Goal: Task Accomplishment & Management: Manage account settings

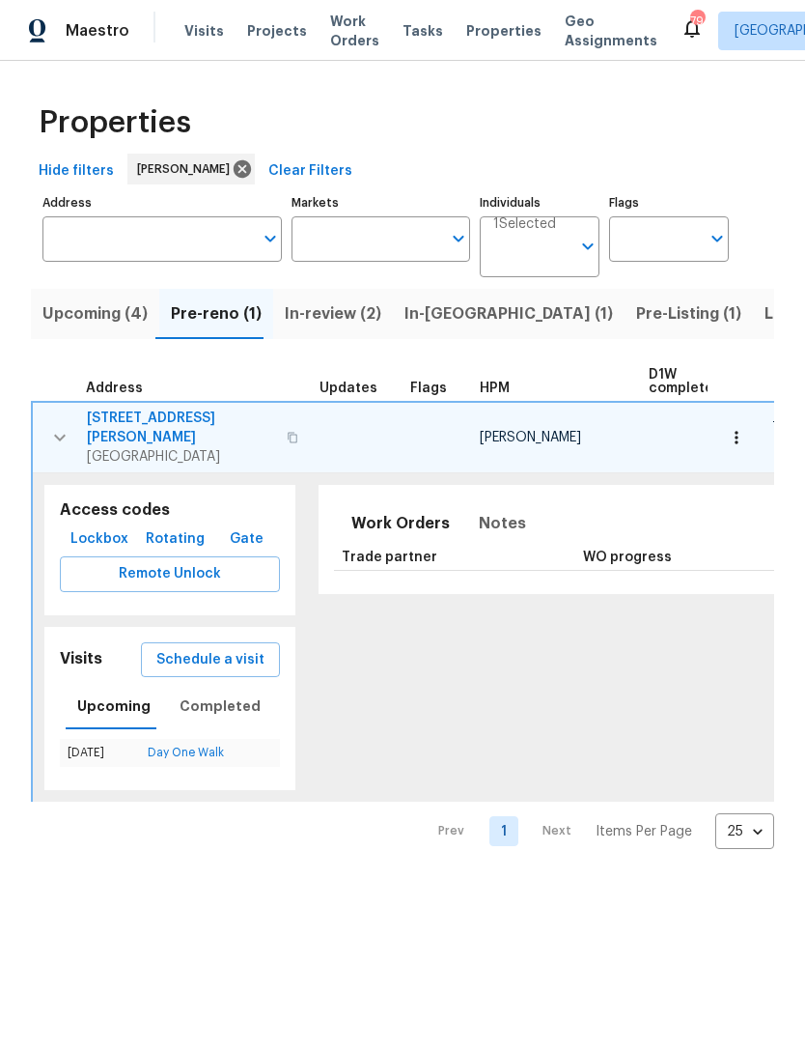
click at [176, 252] on input "Address" at bounding box center [147, 238] width 211 height 45
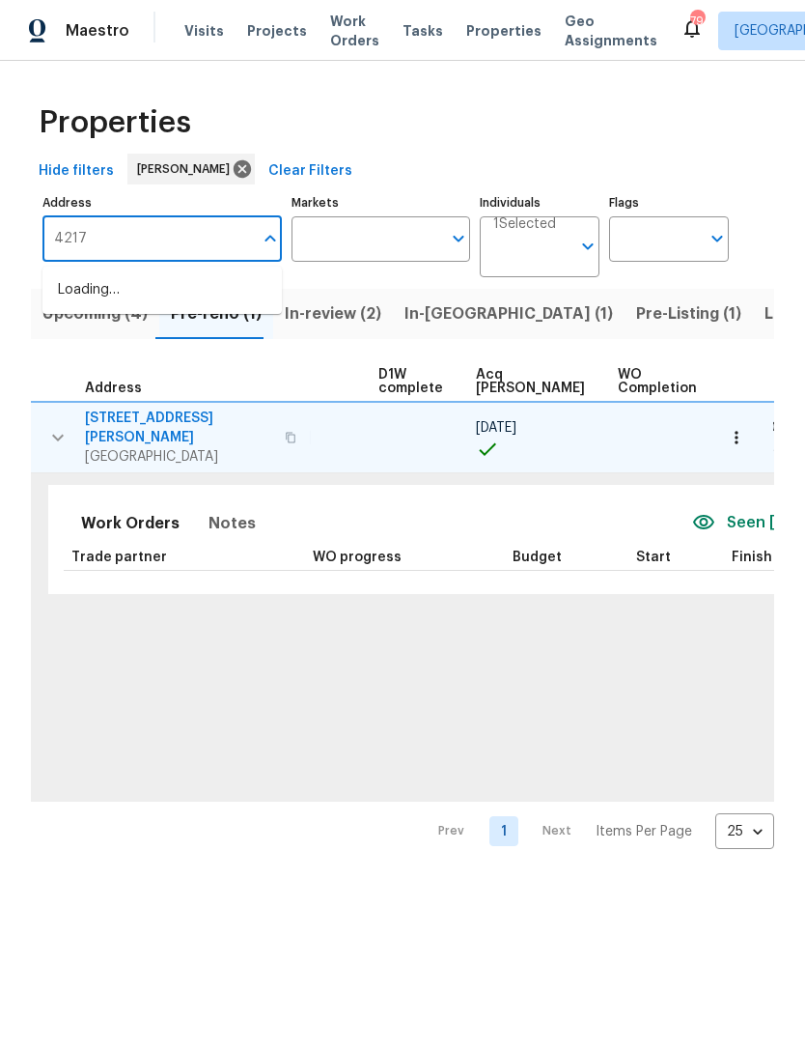
type input "4217"
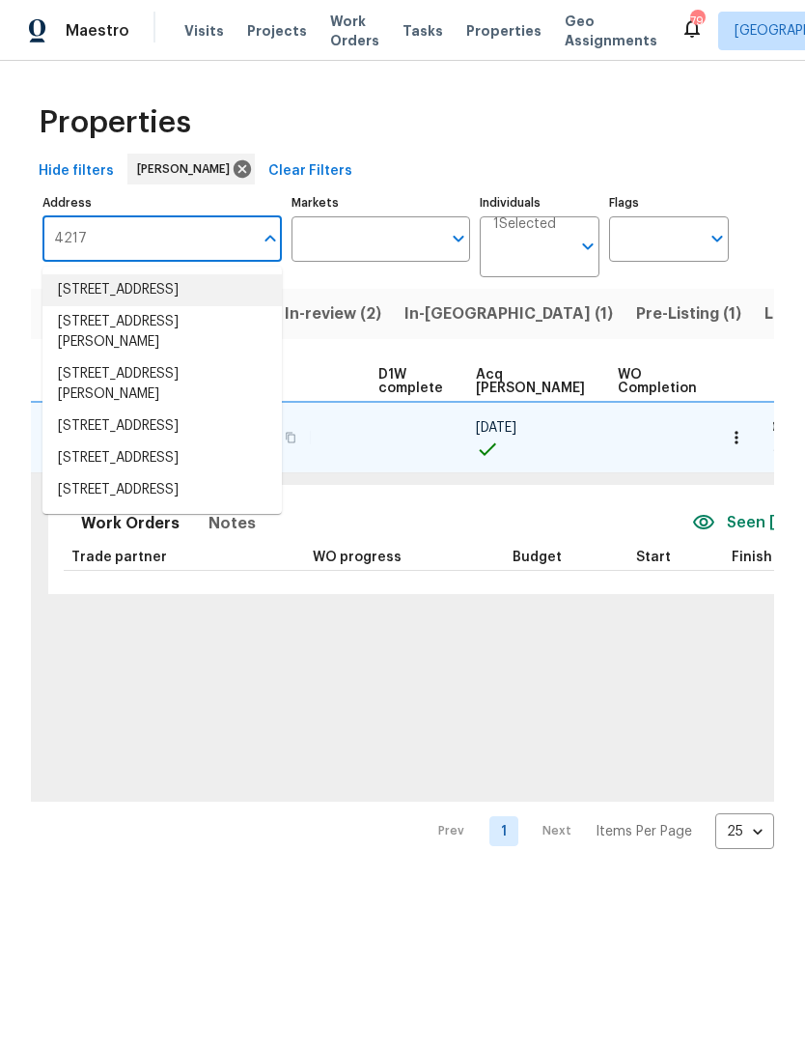
click at [172, 296] on li "[STREET_ADDRESS]" at bounding box center [162, 290] width 240 height 32
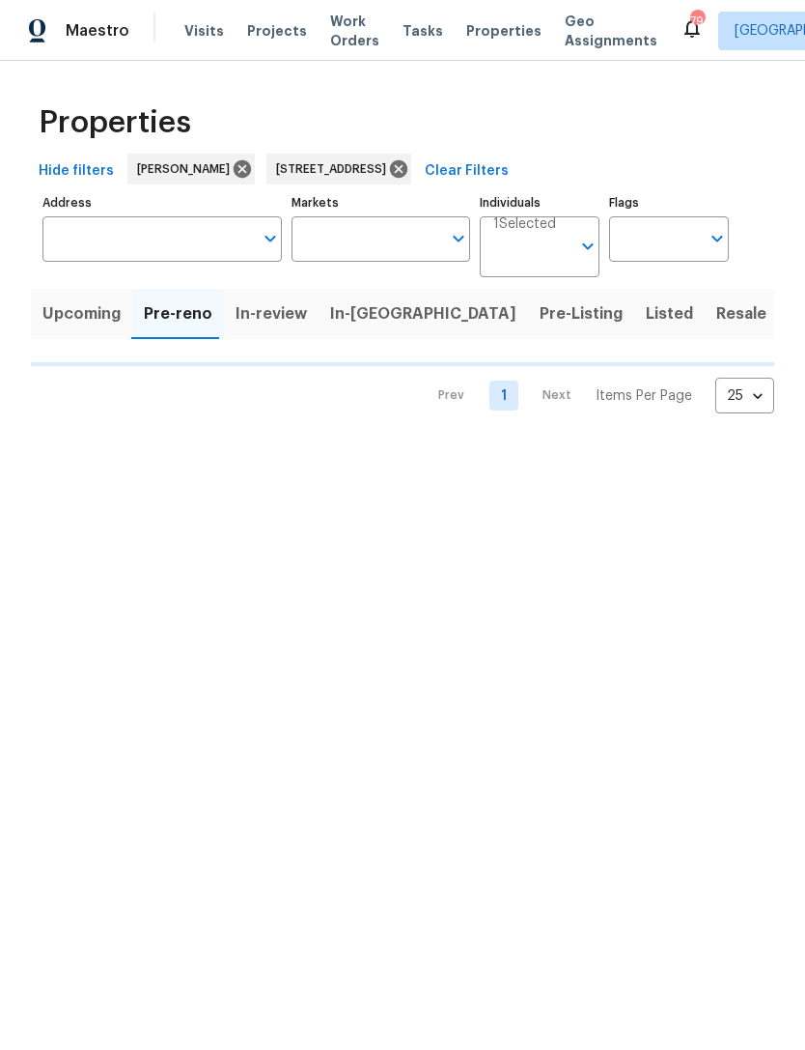
type input "[STREET_ADDRESS]"
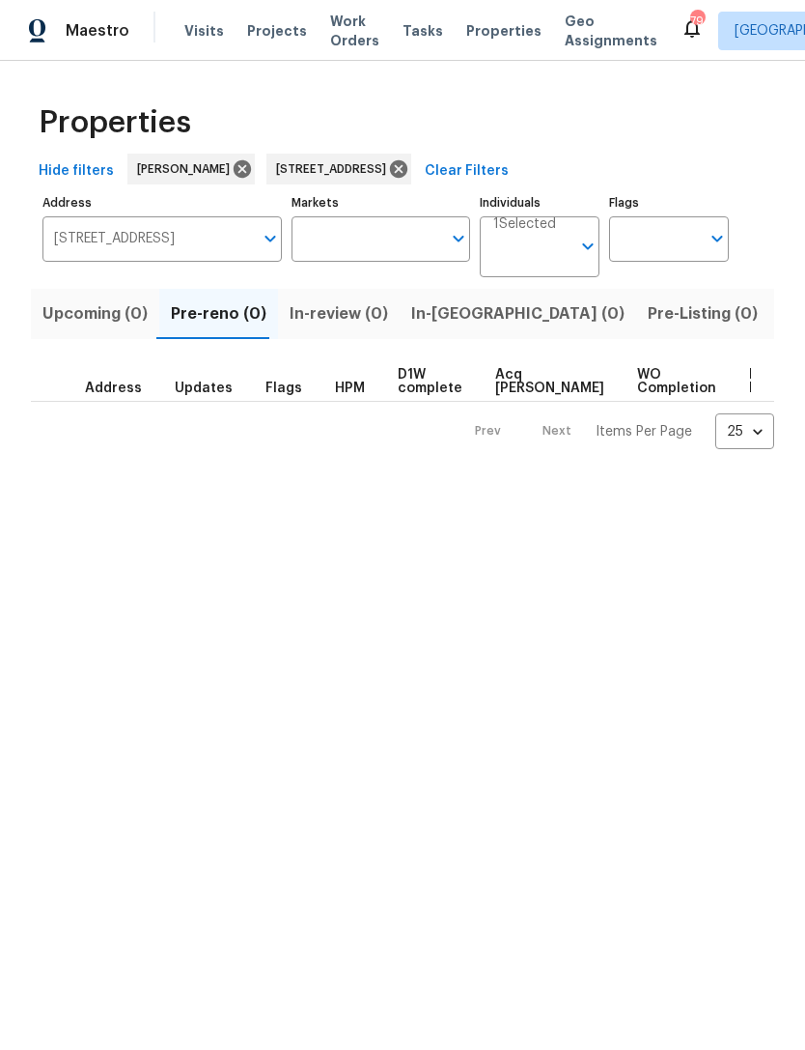
click at [781, 304] on span "Listed (1)" at bounding box center [816, 313] width 70 height 27
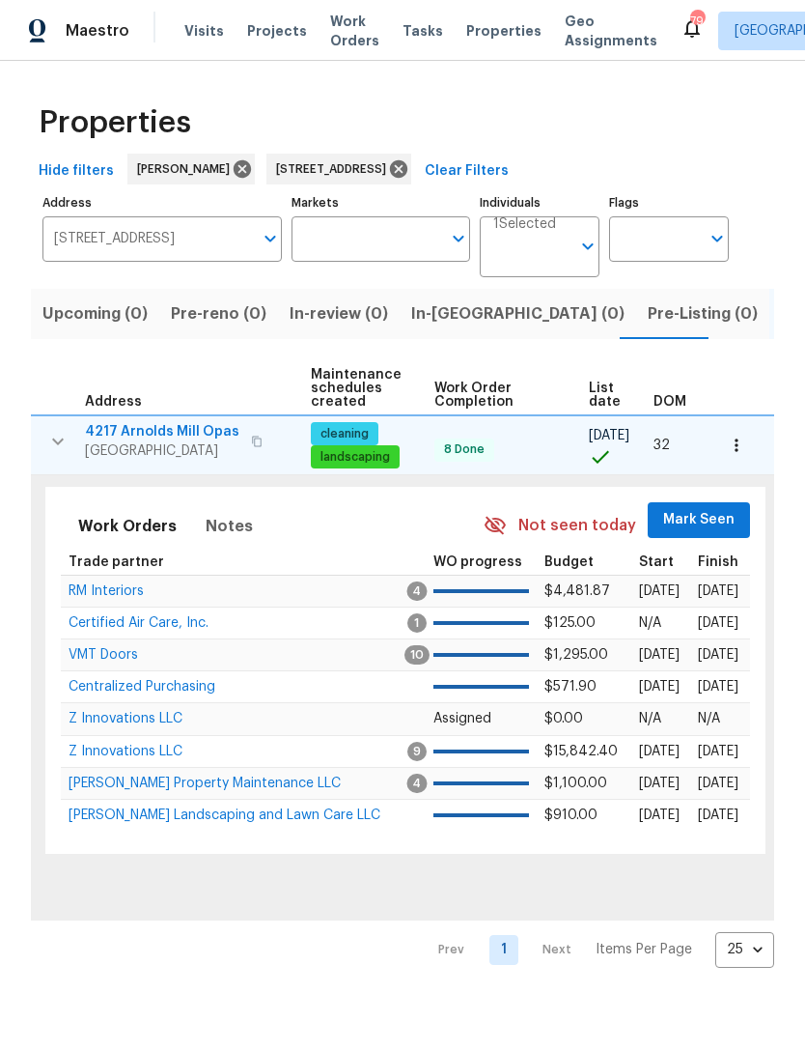
scroll to position [0, 246]
click at [707, 526] on span "Mark Seen" at bounding box center [699, 520] width 71 height 24
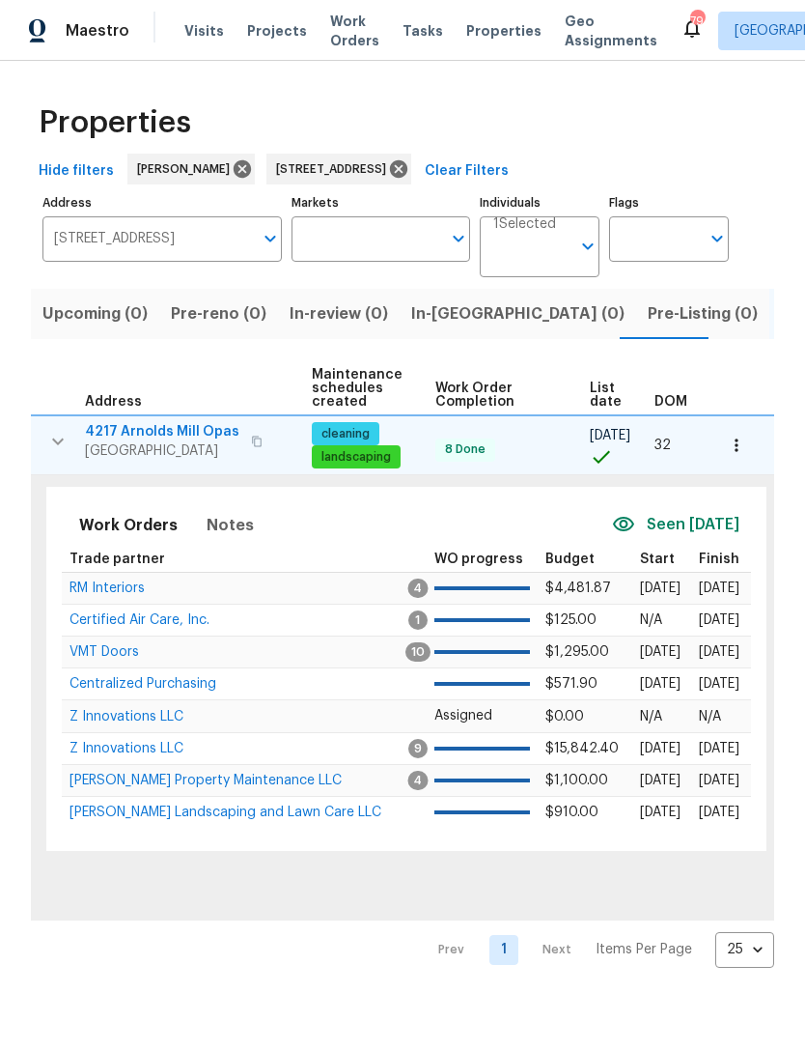
click at [745, 444] on icon "button" at bounding box center [736, 445] width 19 height 19
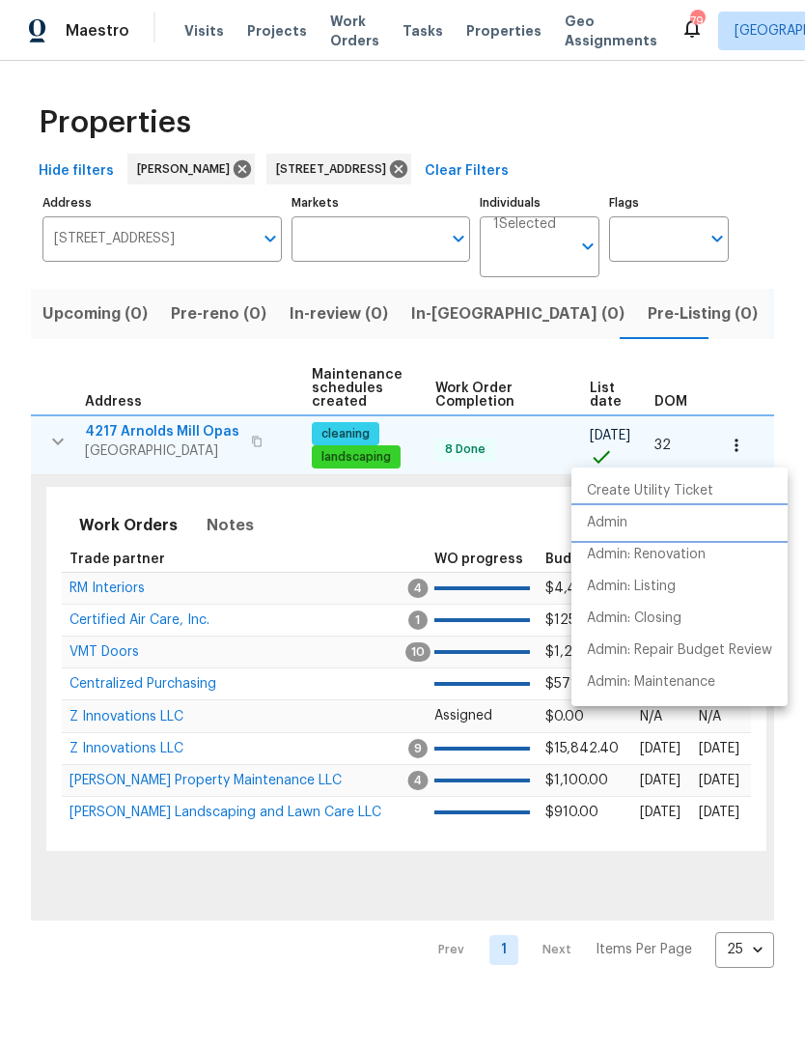
click at [632, 532] on li "Admin" at bounding box center [680, 523] width 216 height 32
click at [330, 329] on div at bounding box center [402, 525] width 805 height 1050
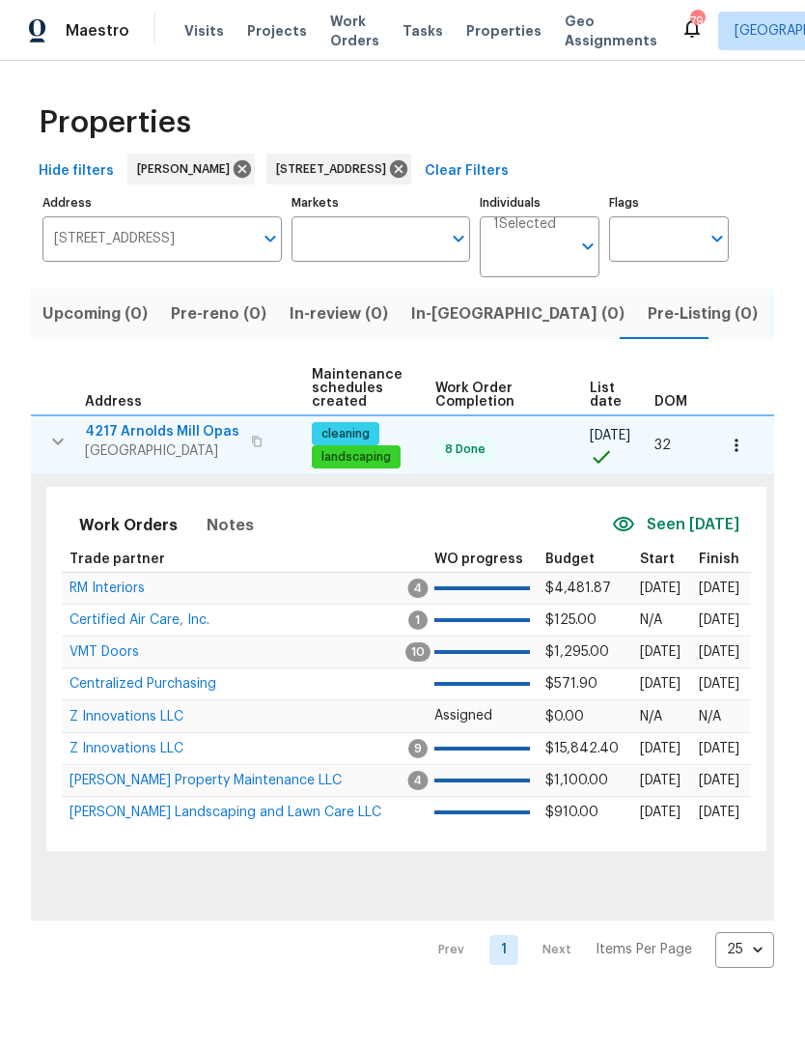
click at [218, 327] on span "Pre-reno (0)" at bounding box center [219, 313] width 96 height 27
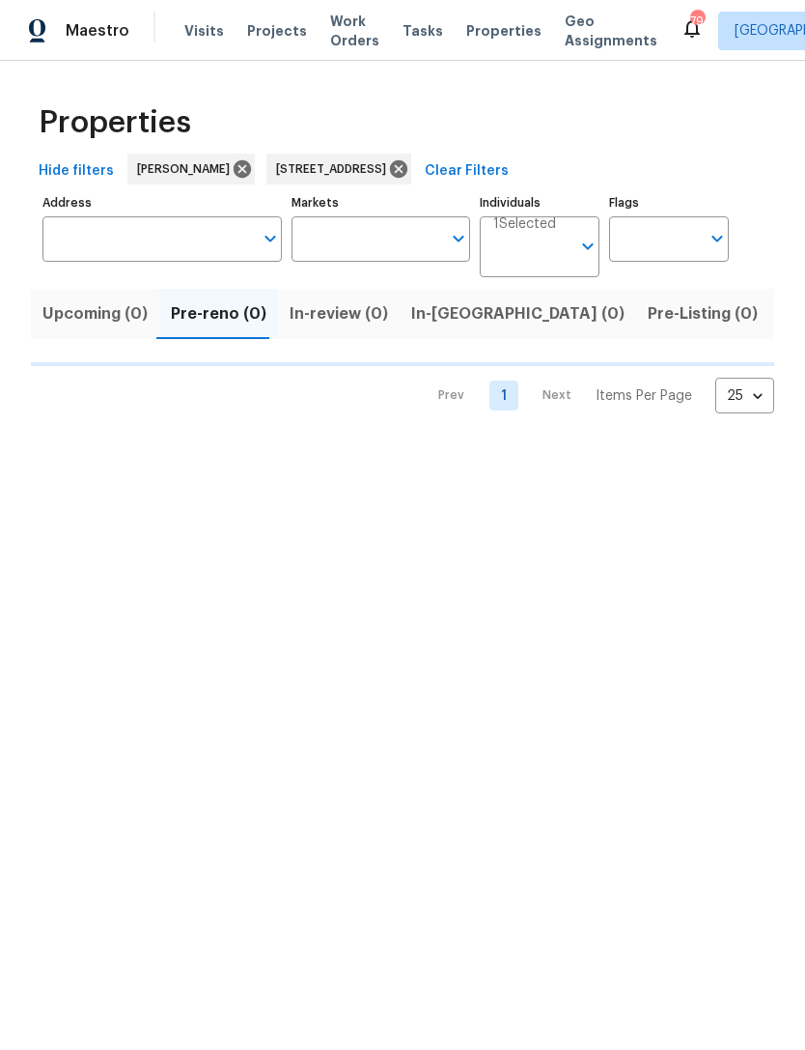
type input "[STREET_ADDRESS]"
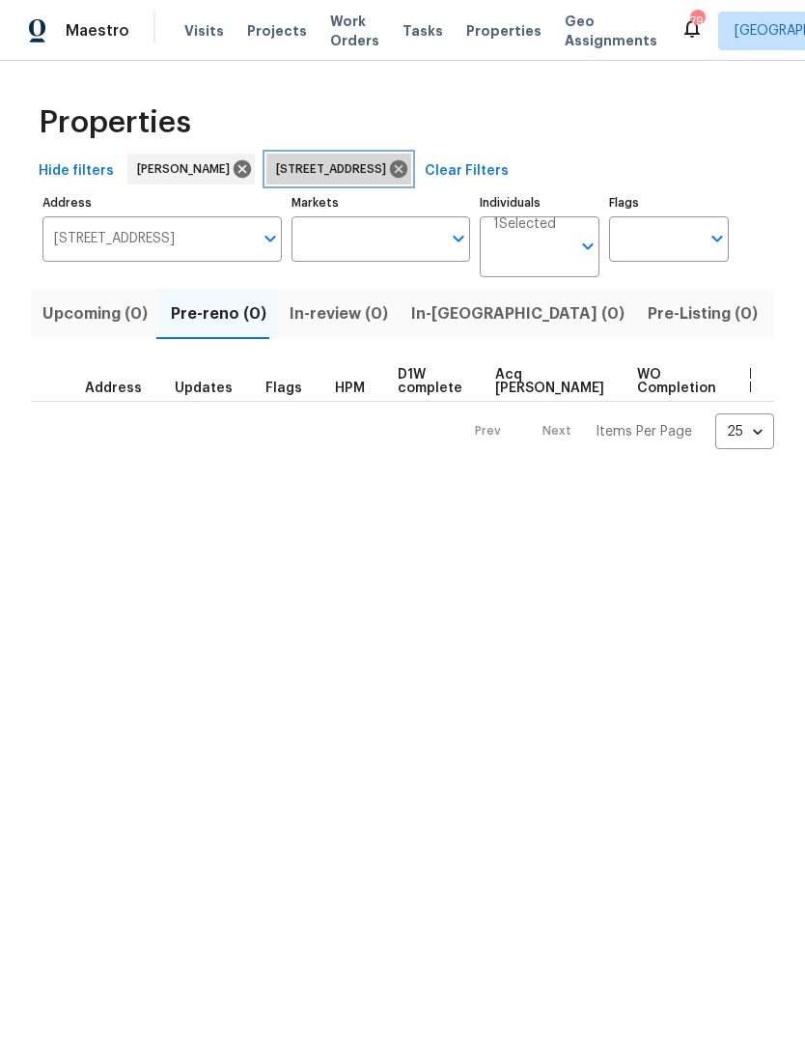
click at [409, 172] on icon at bounding box center [398, 168] width 21 height 21
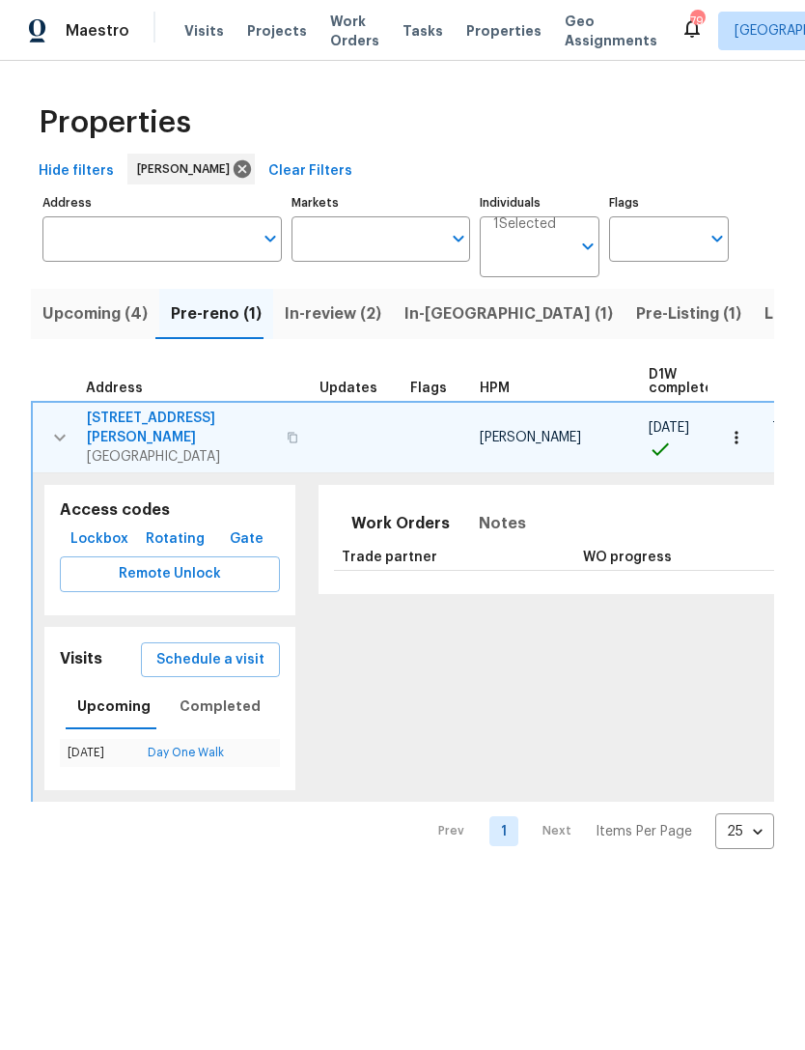
click at [744, 428] on icon "button" at bounding box center [736, 437] width 19 height 19
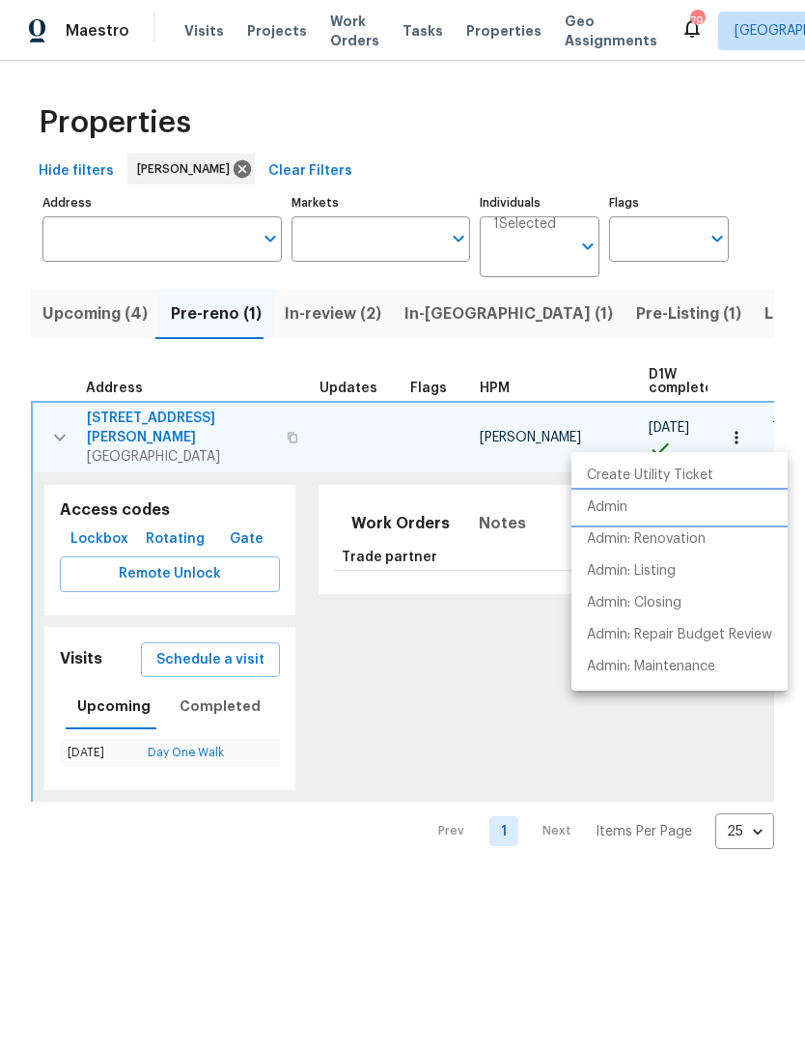
click at [644, 515] on li "Admin" at bounding box center [680, 508] width 216 height 32
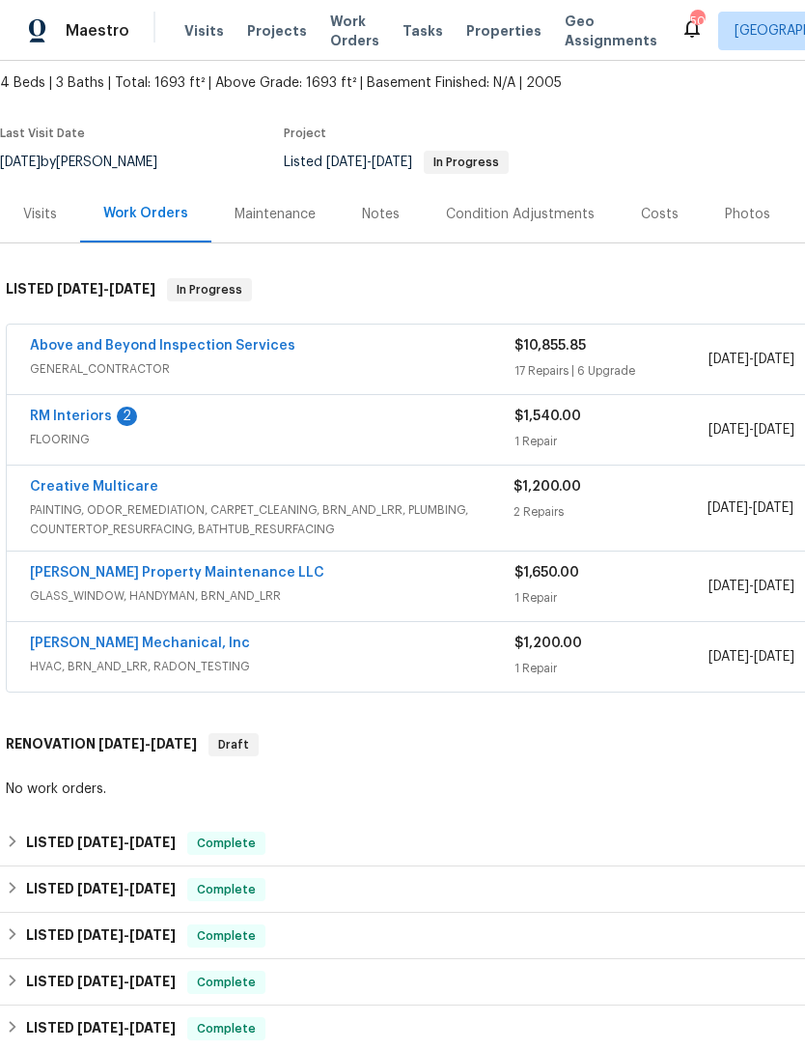
scroll to position [106, 0]
click at [124, 340] on link "Above and Beyond Inspection Services" at bounding box center [163, 347] width 266 height 14
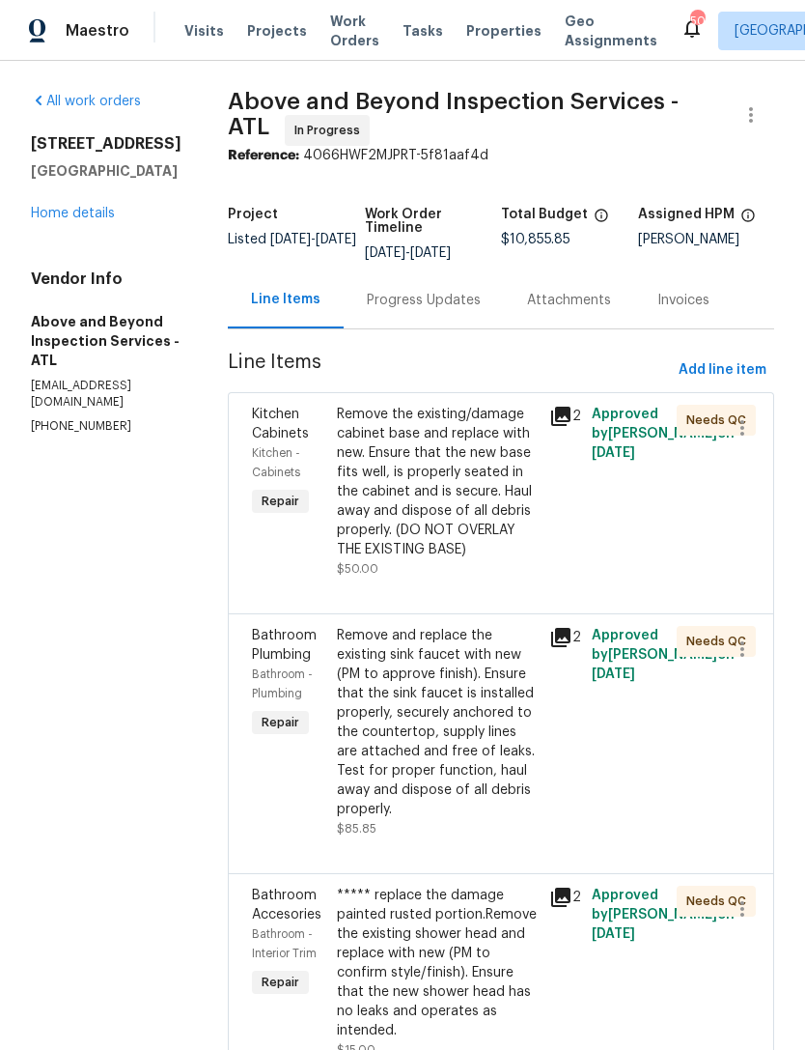
click at [80, 202] on div "6338 Hickory Lane Cir Union City, GA 30291 Home details" at bounding box center [106, 178] width 151 height 89
click at [79, 218] on link "Home details" at bounding box center [73, 214] width 84 height 14
